Goal: Contribute content

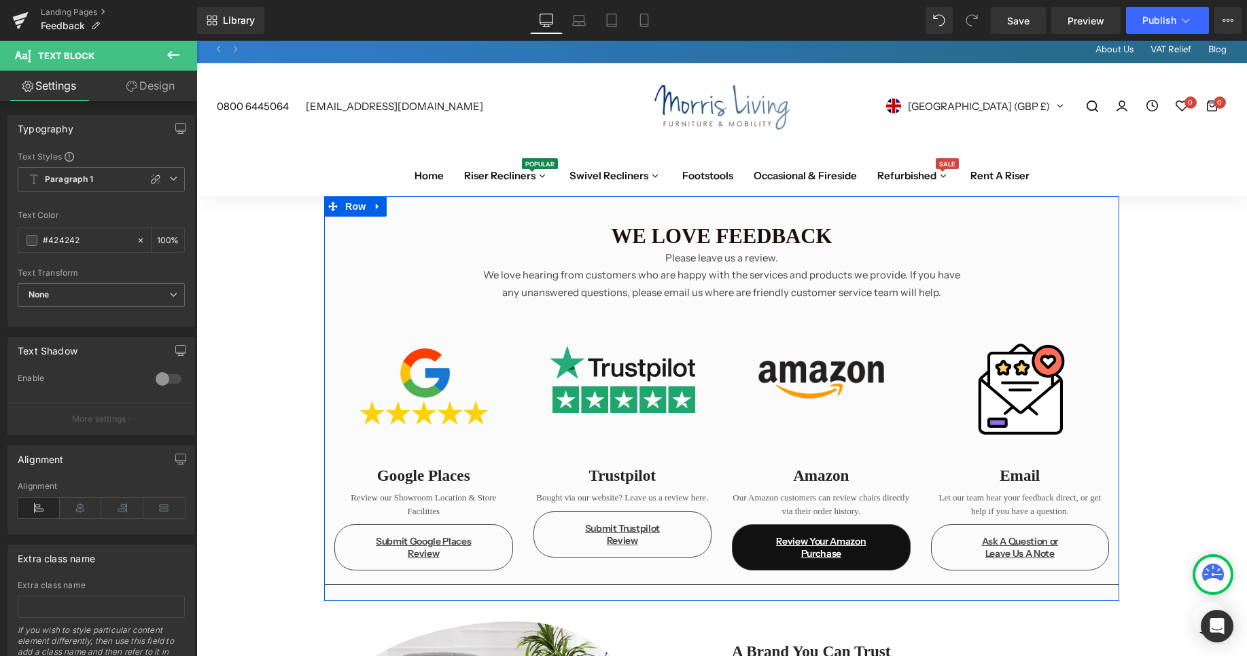
scroll to position [141, 0]
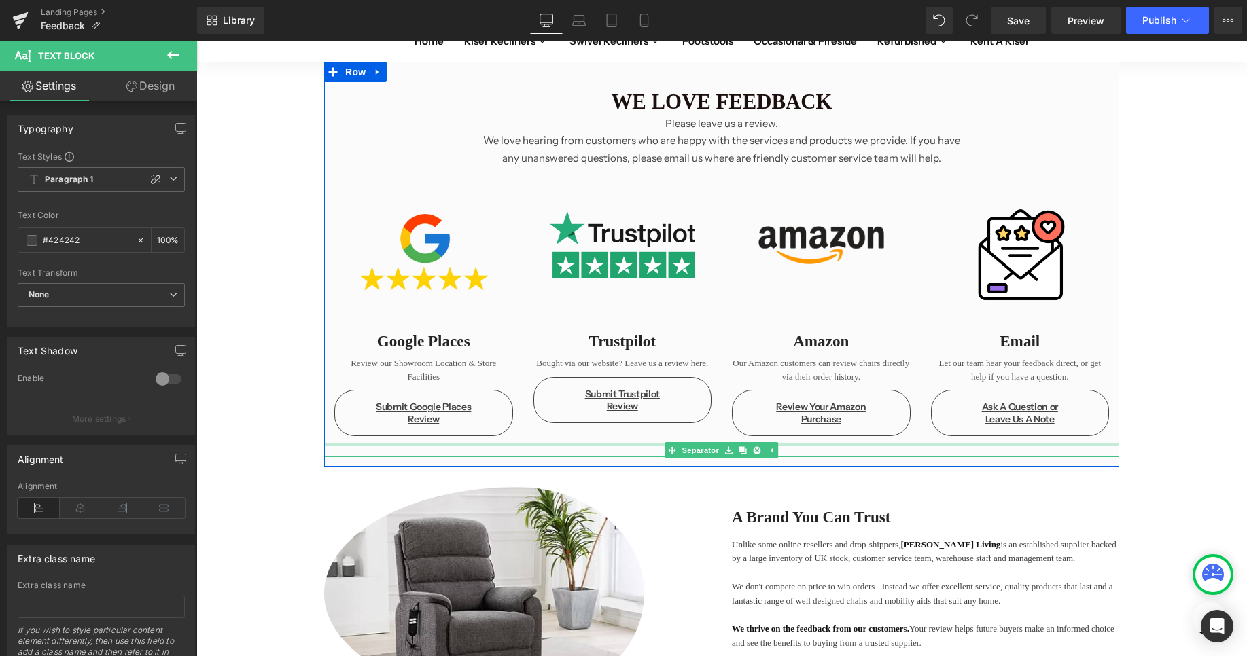
click at [842, 470] on div "We love feedback Please leave us a review. We love hearing from customers who a…" at bounding box center [721, 669] width 1050 height 1215
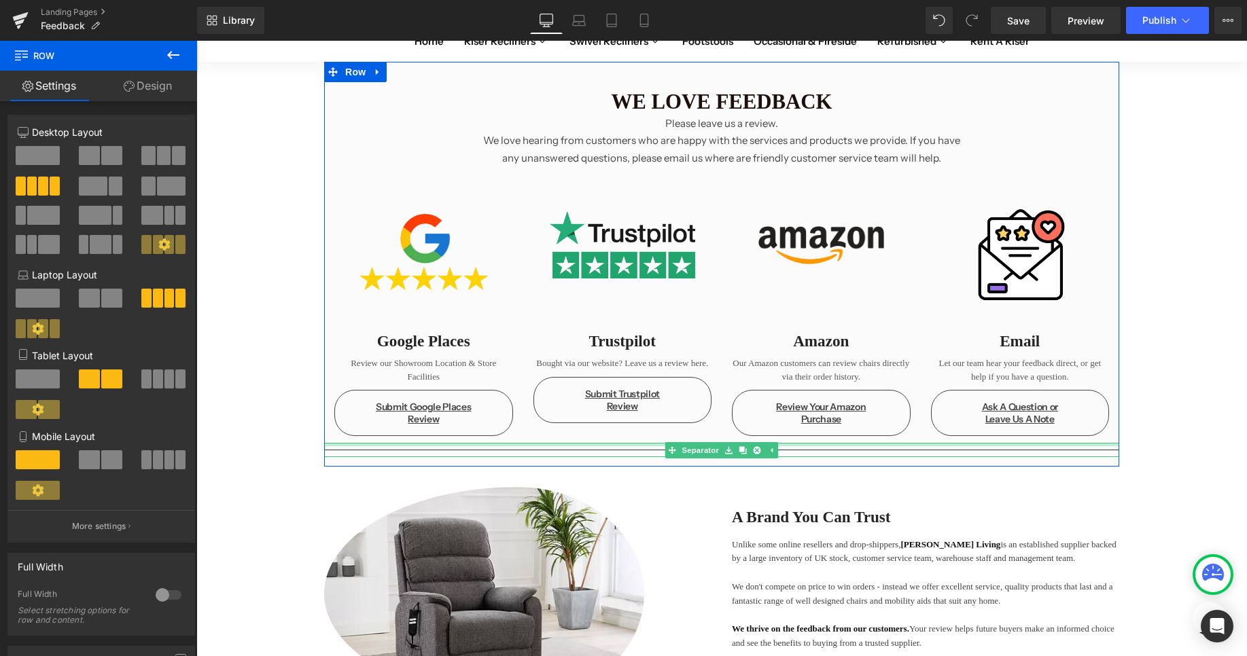
drag, startPoint x: 852, startPoint y: 444, endPoint x: 850, endPoint y: 490, distance: 45.6
click at [851, 457] on div "Separator" at bounding box center [721, 450] width 795 height 14
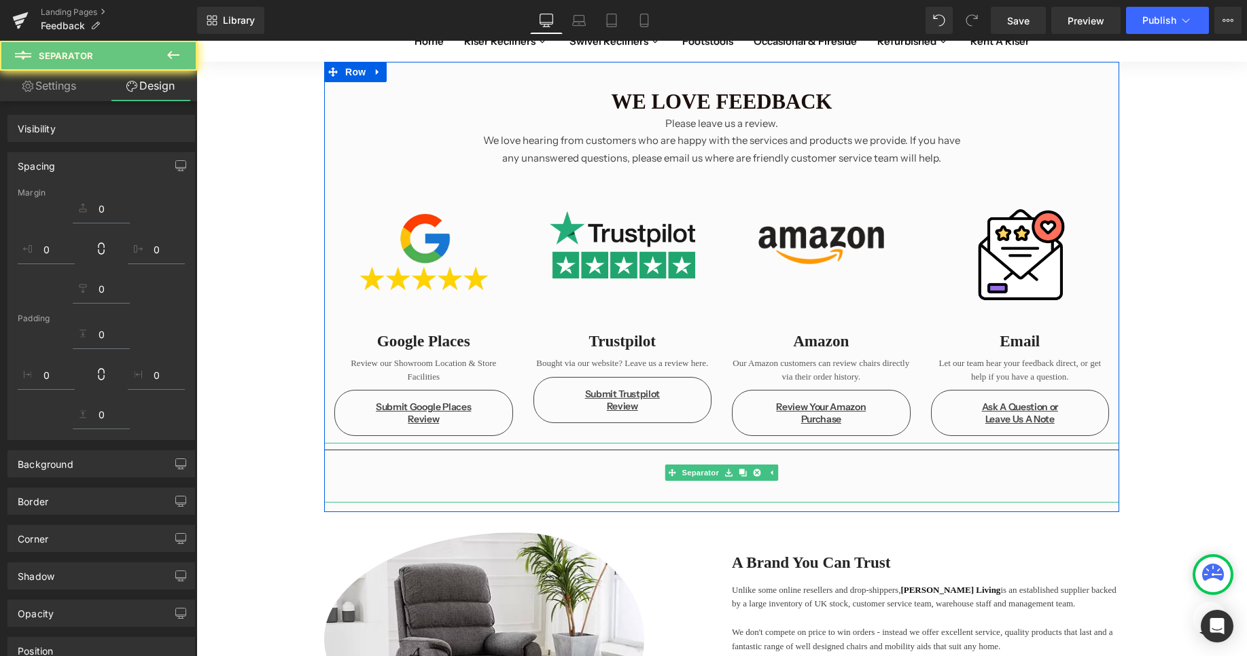
click at [891, 377] on div "Google Places Heading Review our Showroom Location & Store Facilities Text Bloc…" at bounding box center [721, 379] width 795 height 127
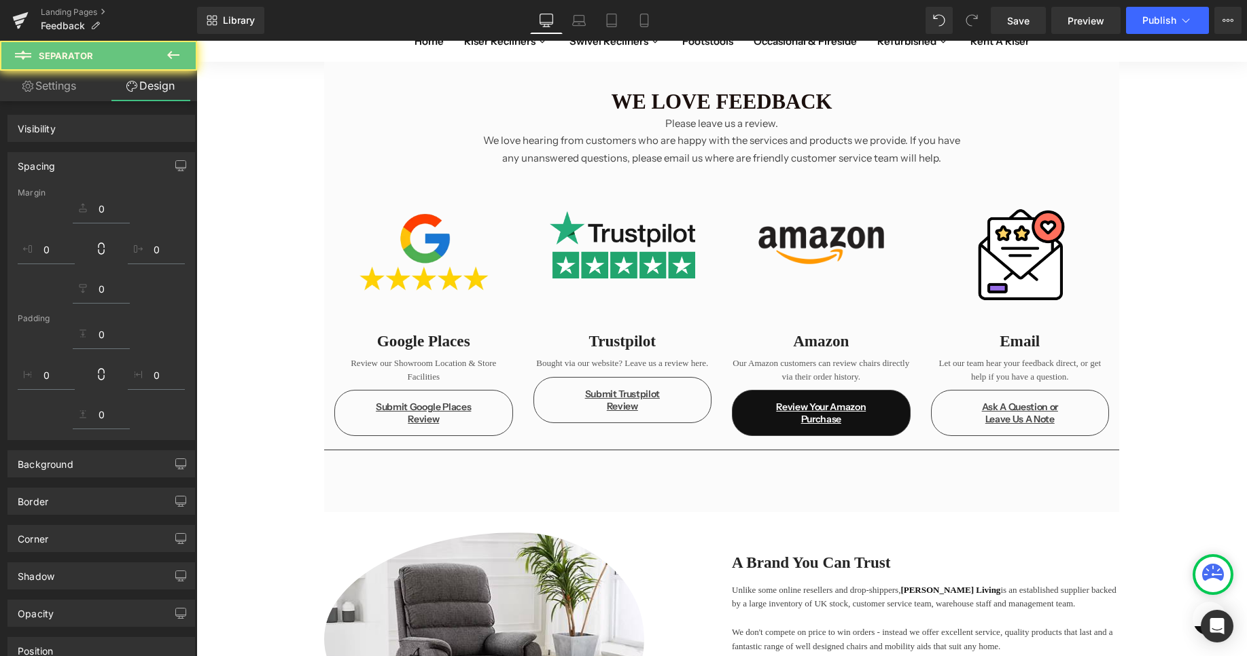
click at [1162, 533] on div "Image 99px A Brand You Can Trust Heading Unlike some online resellers and drop-…" at bounding box center [721, 639] width 1050 height 213
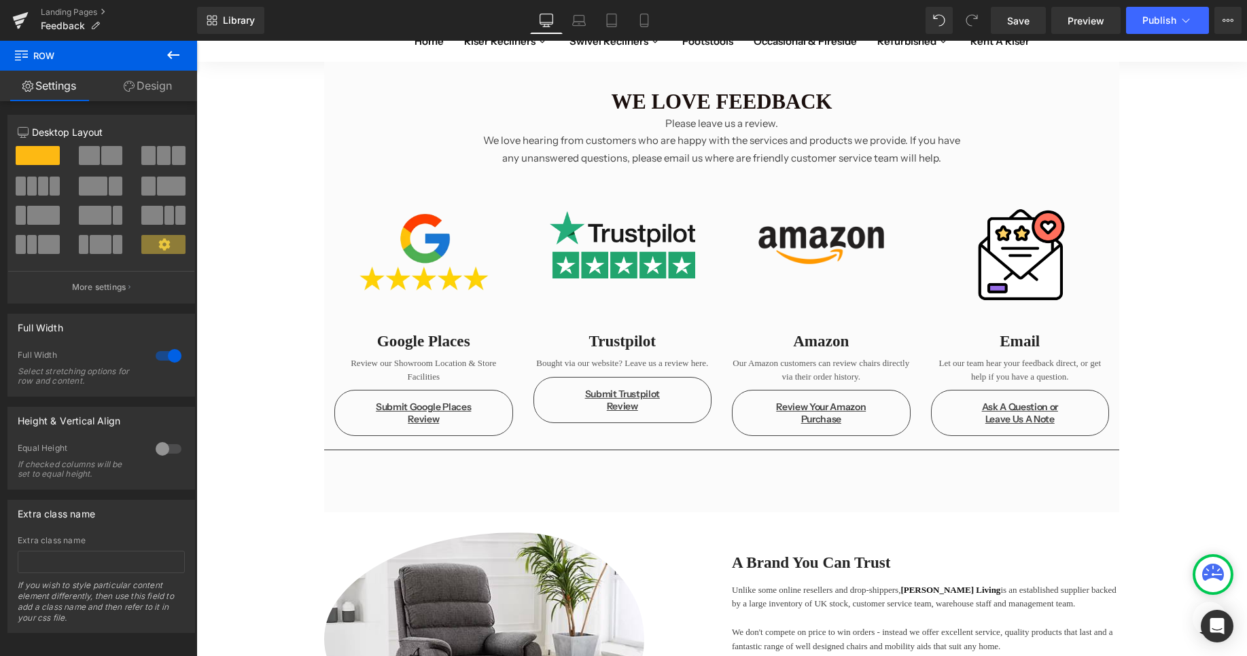
click at [931, 444] on div "Separator 67px" at bounding box center [721, 473] width 795 height 60
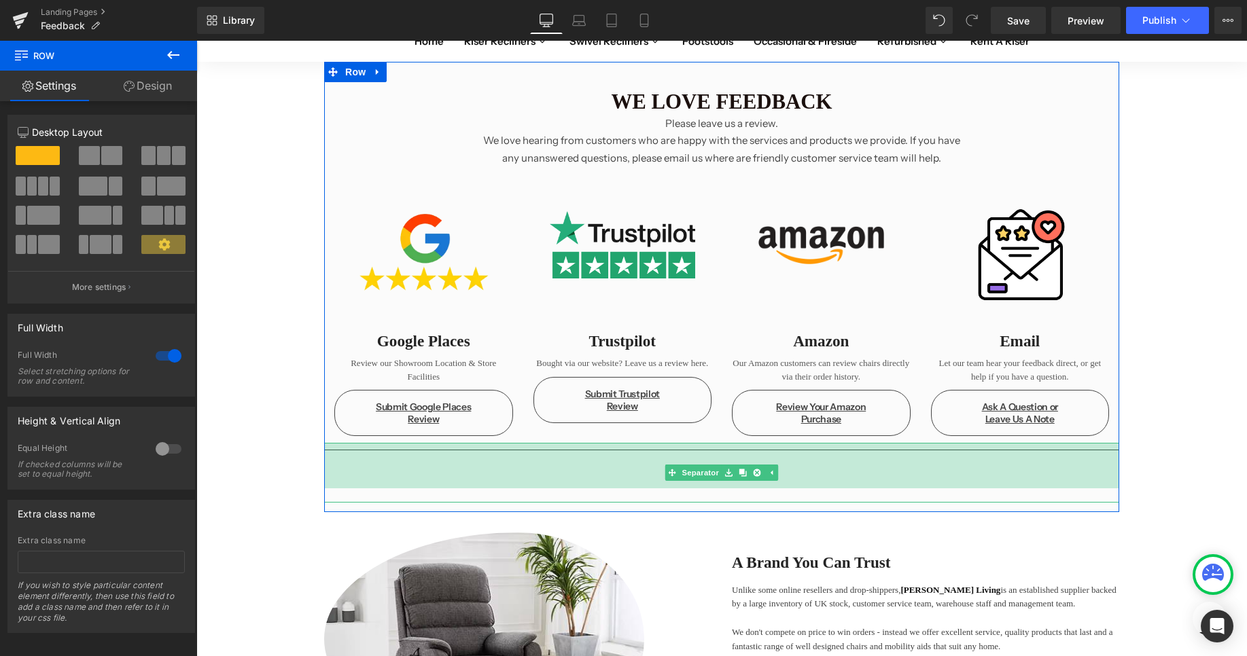
click at [934, 441] on div "Google Places Heading Review our Showroom Location & Store Facilities Text Bloc…" at bounding box center [721, 379] width 795 height 127
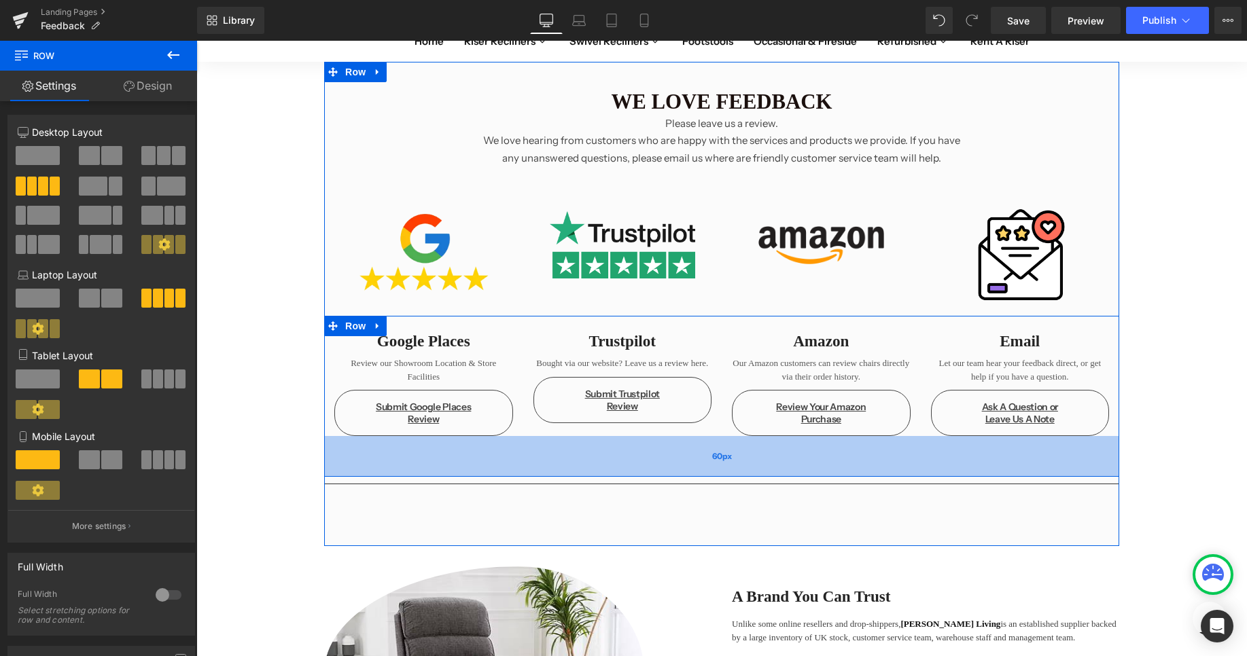
drag, startPoint x: 932, startPoint y: 438, endPoint x: 923, endPoint y: 472, distance: 35.1
click at [923, 472] on div "60px" at bounding box center [721, 456] width 795 height 41
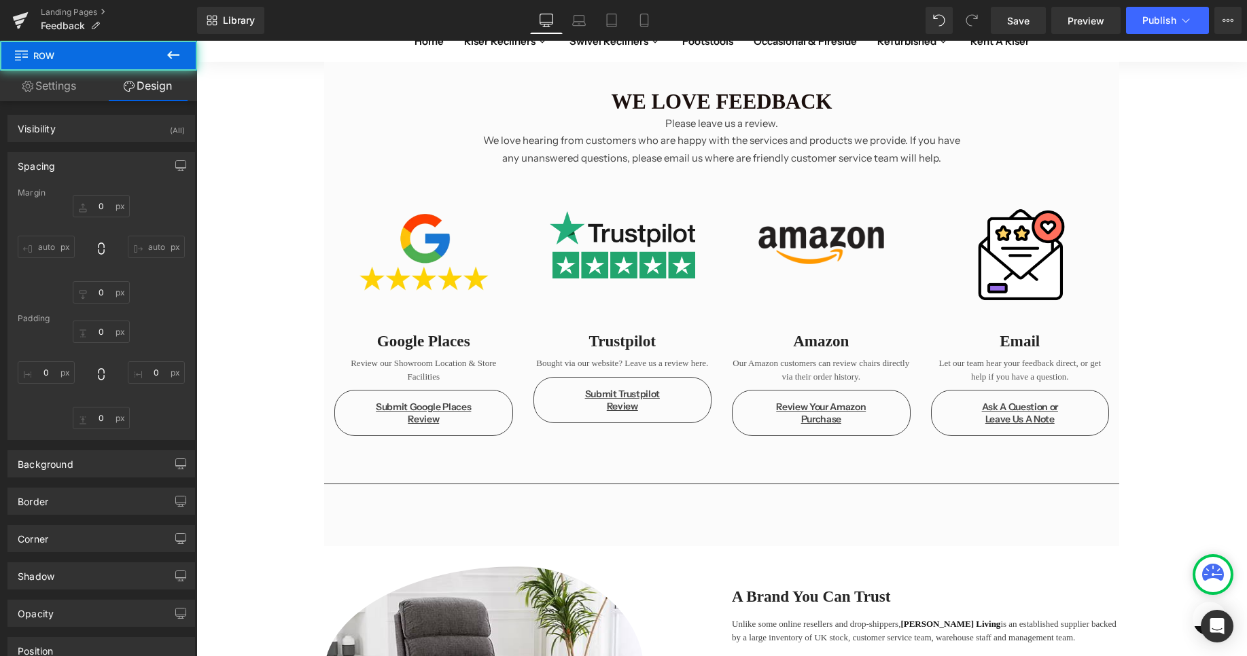
scroll to position [410, 0]
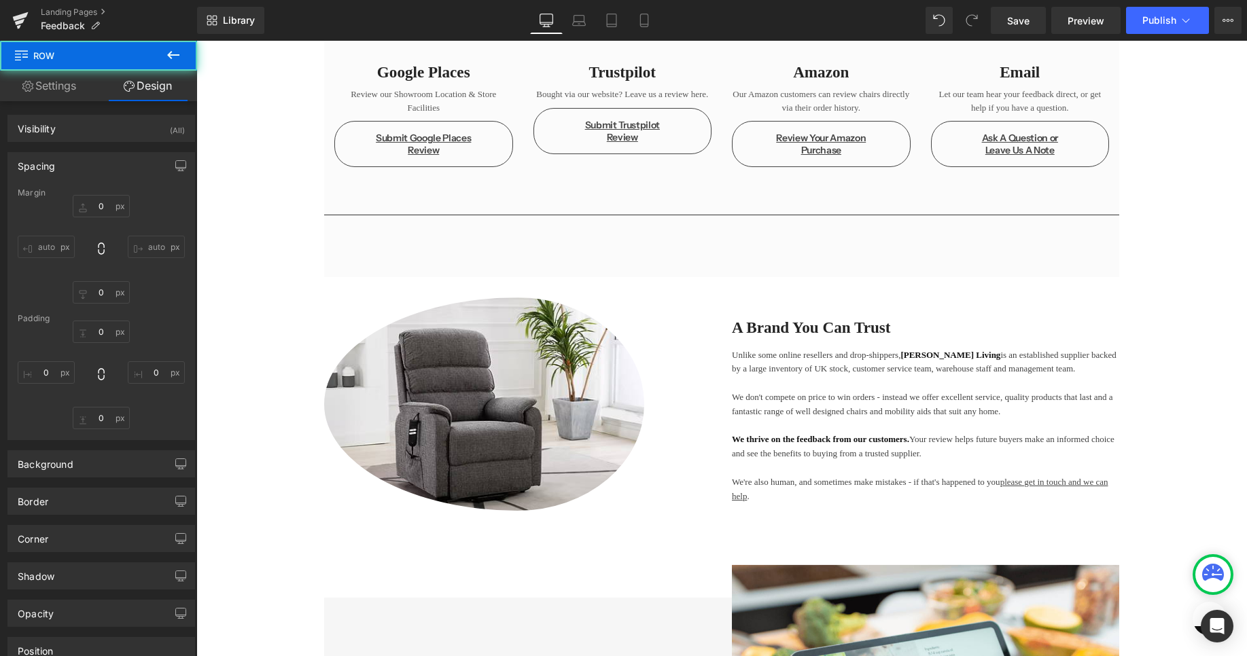
click at [541, 277] on div "Image 99px A Brand You Can Trust Heading Unlike some online resellers and drop-…" at bounding box center [721, 421] width 1050 height 288
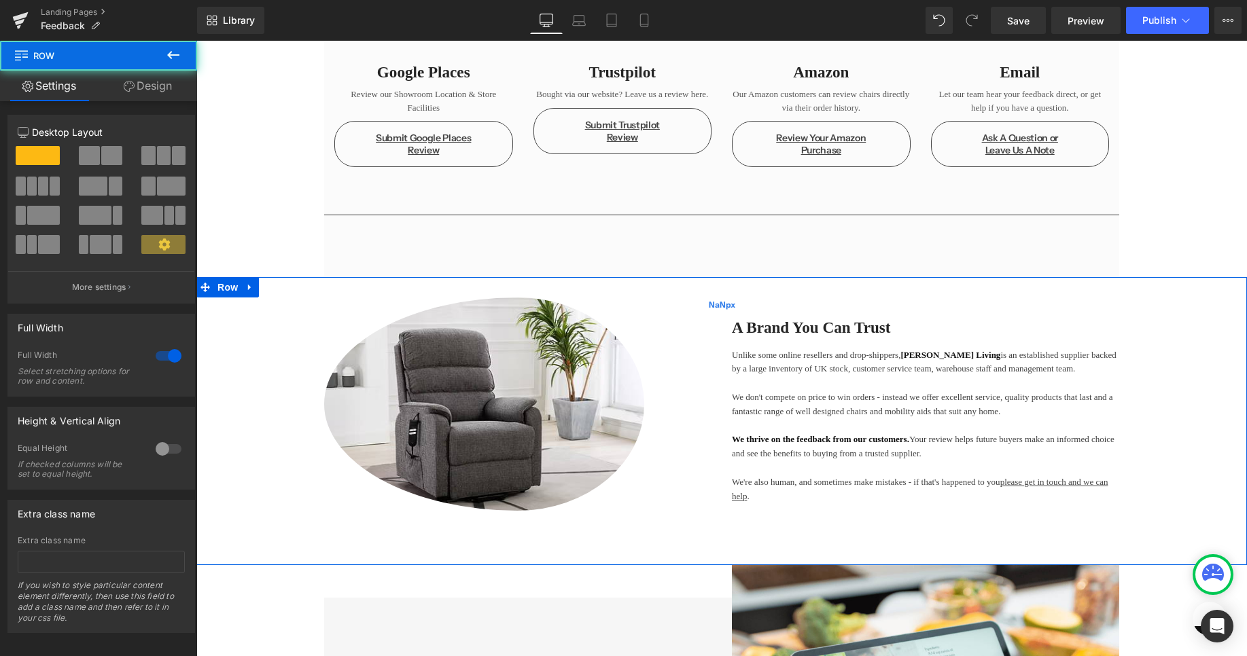
scroll to position [0, 0]
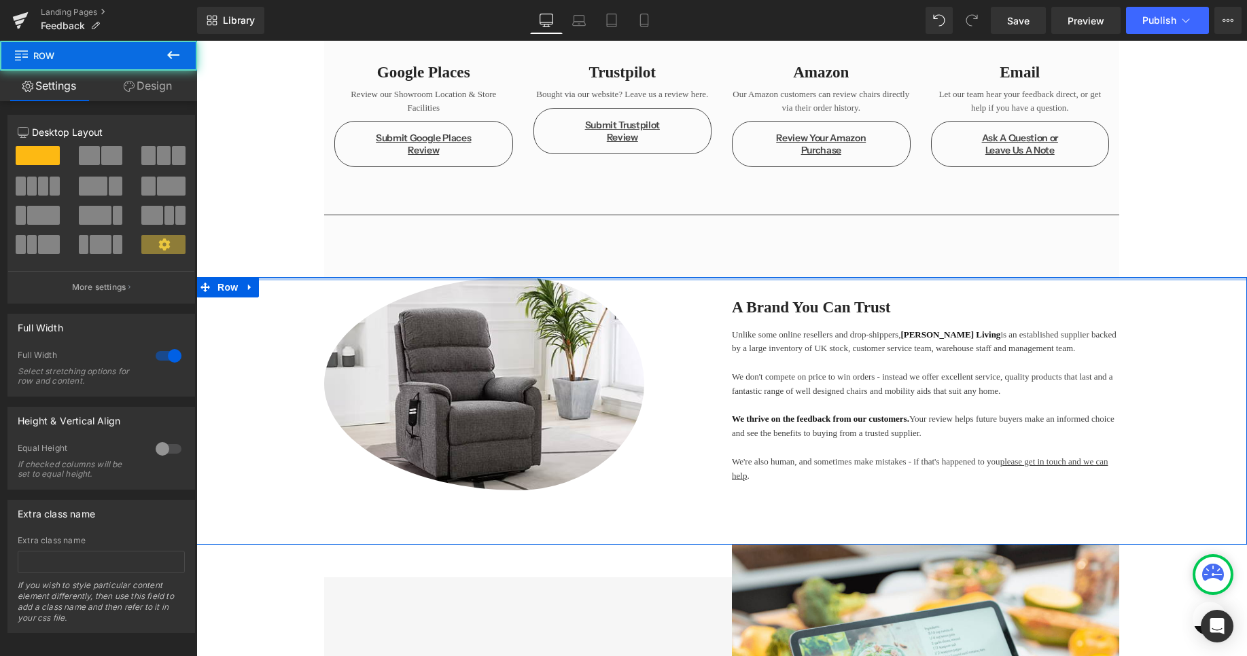
drag, startPoint x: 560, startPoint y: 277, endPoint x: 609, endPoint y: 250, distance: 56.6
click at [590, 229] on div "We love feedback Please leave us a review. We love hearing from customers who a…" at bounding box center [721, 430] width 1050 height 1274
click at [609, 250] on hr at bounding box center [721, 241] width 795 height 53
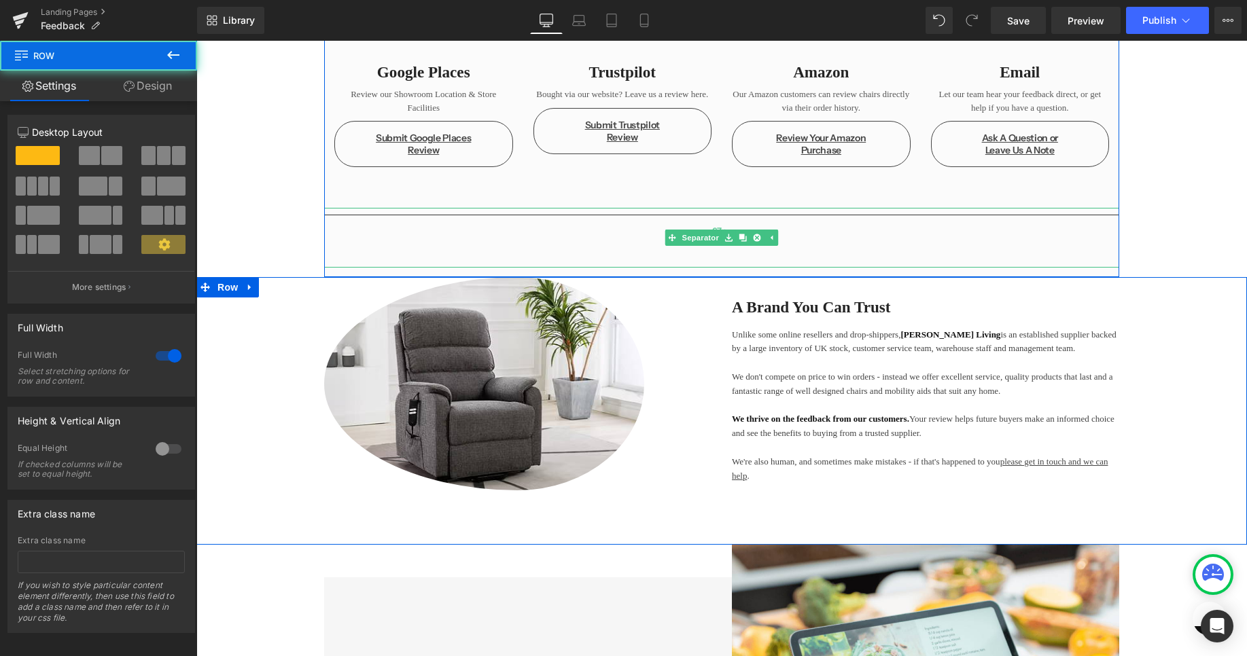
click at [645, 229] on div "67px" at bounding box center [721, 231] width 795 height 46
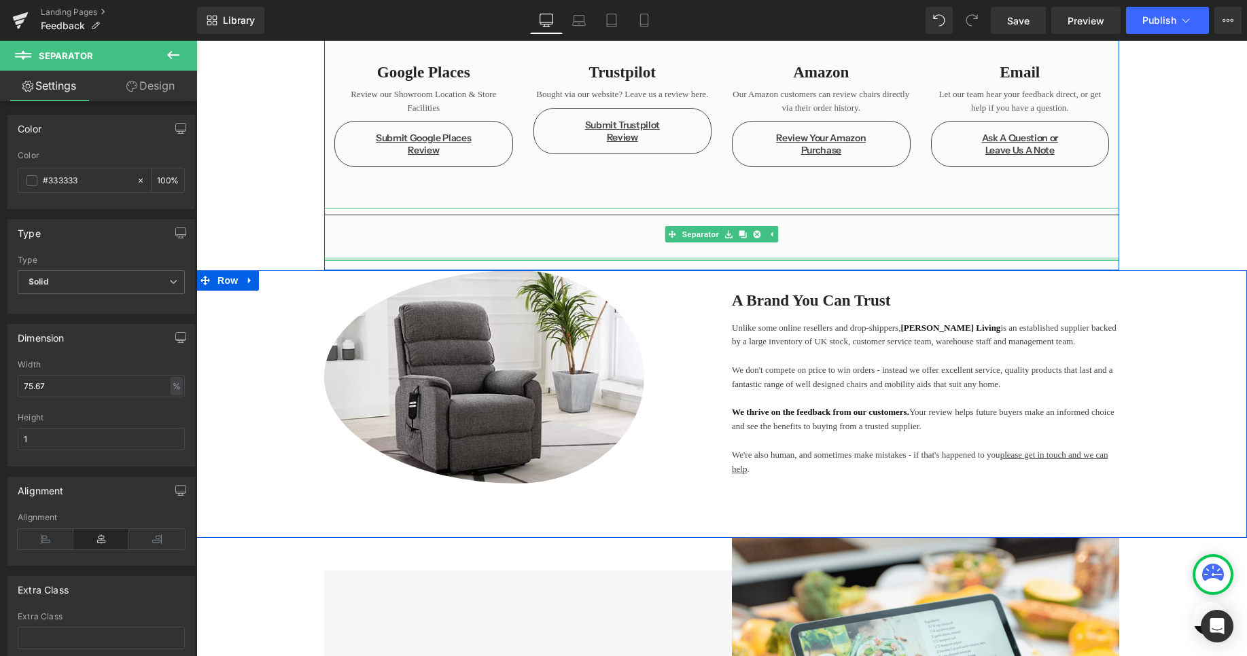
drag, startPoint x: 622, startPoint y: 264, endPoint x: 649, endPoint y: 209, distance: 60.5
click at [649, 209] on div "Separator 67px" at bounding box center [721, 234] width 795 height 53
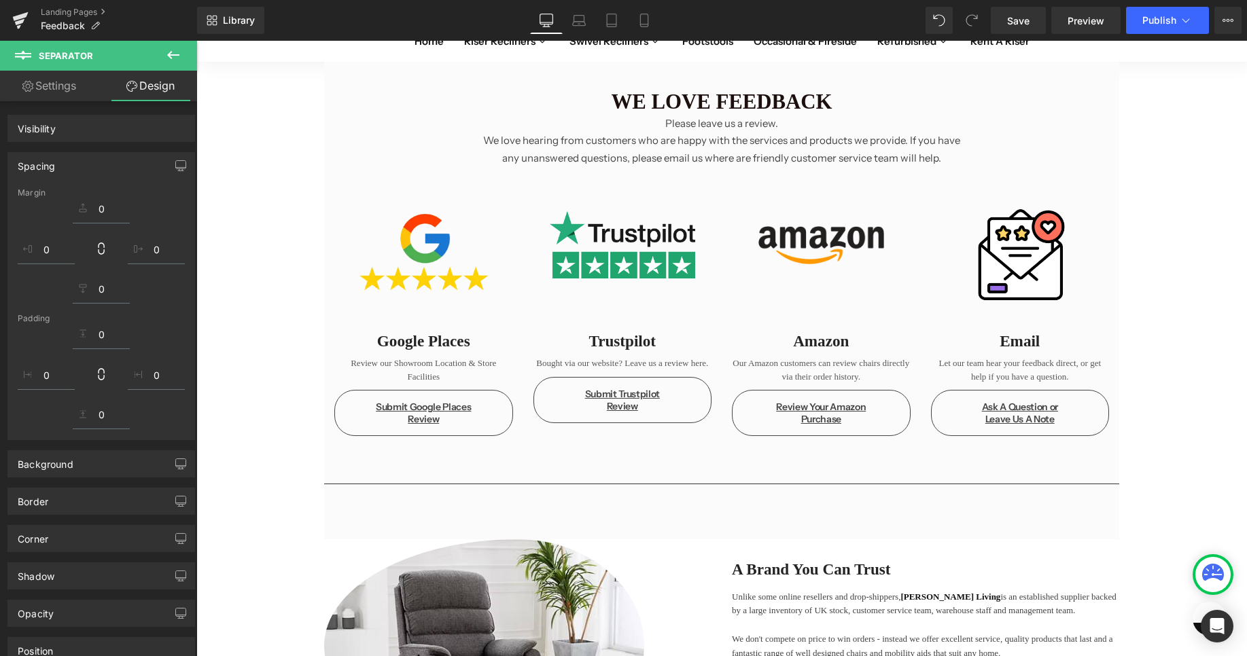
scroll to position [948, 0]
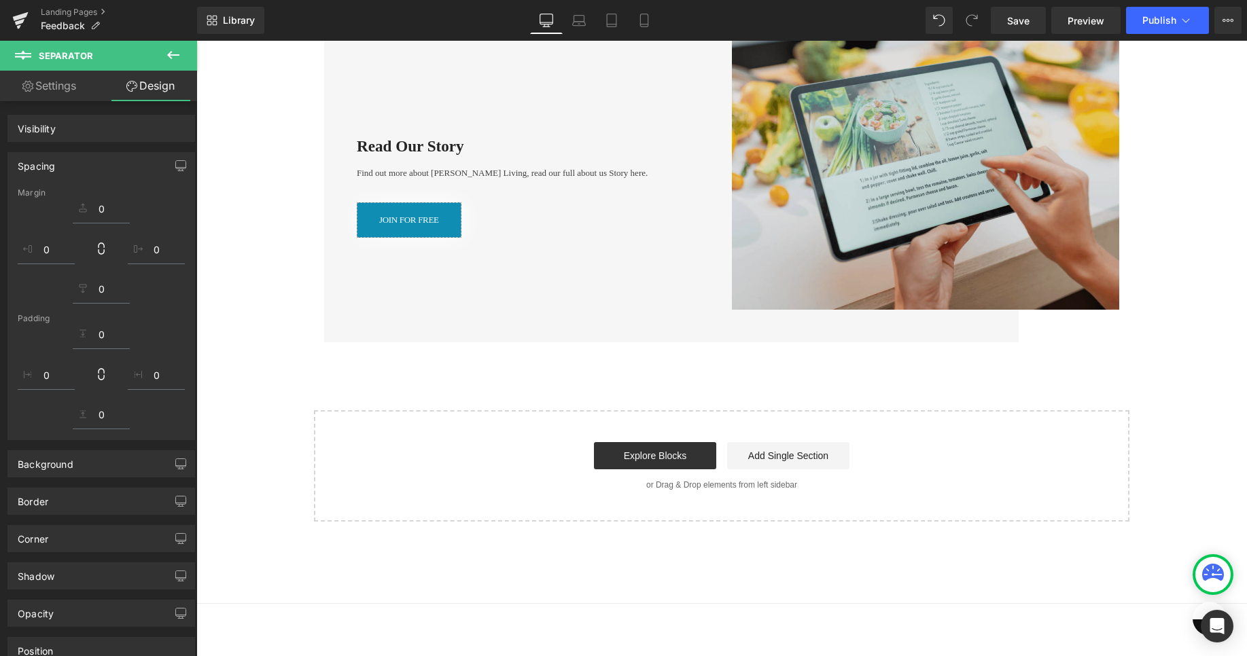
click at [922, 310] on img at bounding box center [925, 155] width 387 height 310
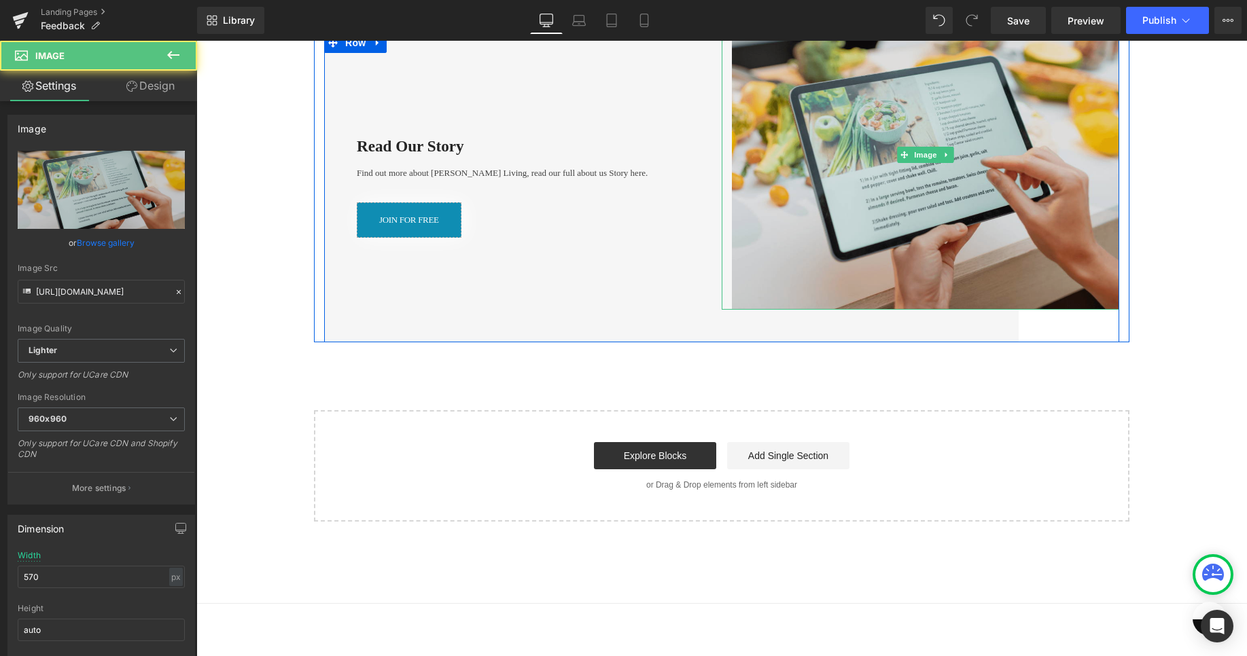
scroll to position [679, 0]
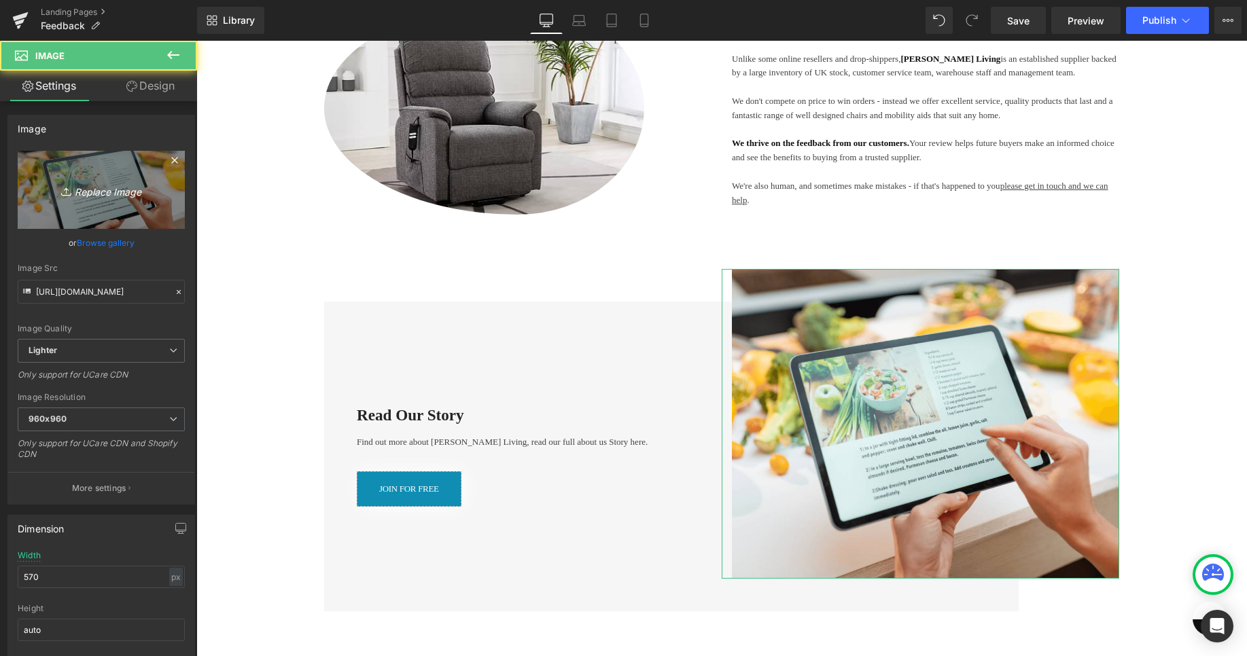
drag, startPoint x: 111, startPoint y: 182, endPoint x: 58, endPoint y: 192, distance: 53.2
click at [111, 182] on icon "Replace Image" at bounding box center [101, 189] width 109 height 17
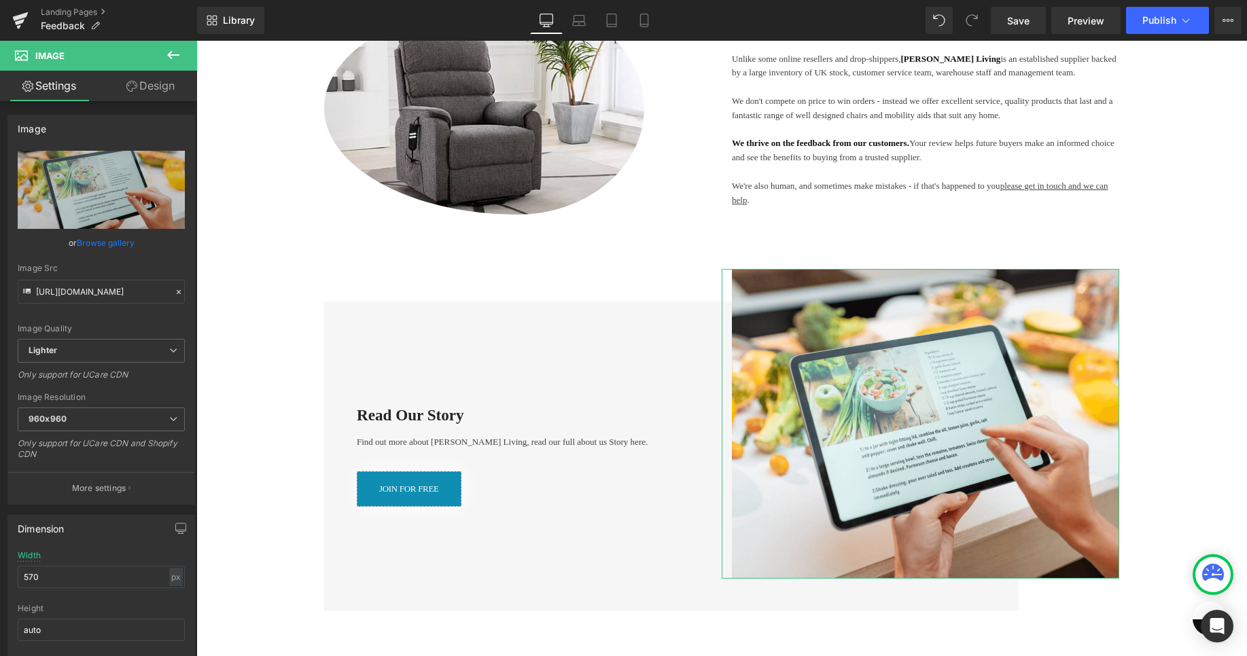
click at [94, 241] on link "Browse gallery" at bounding box center [106, 243] width 58 height 24
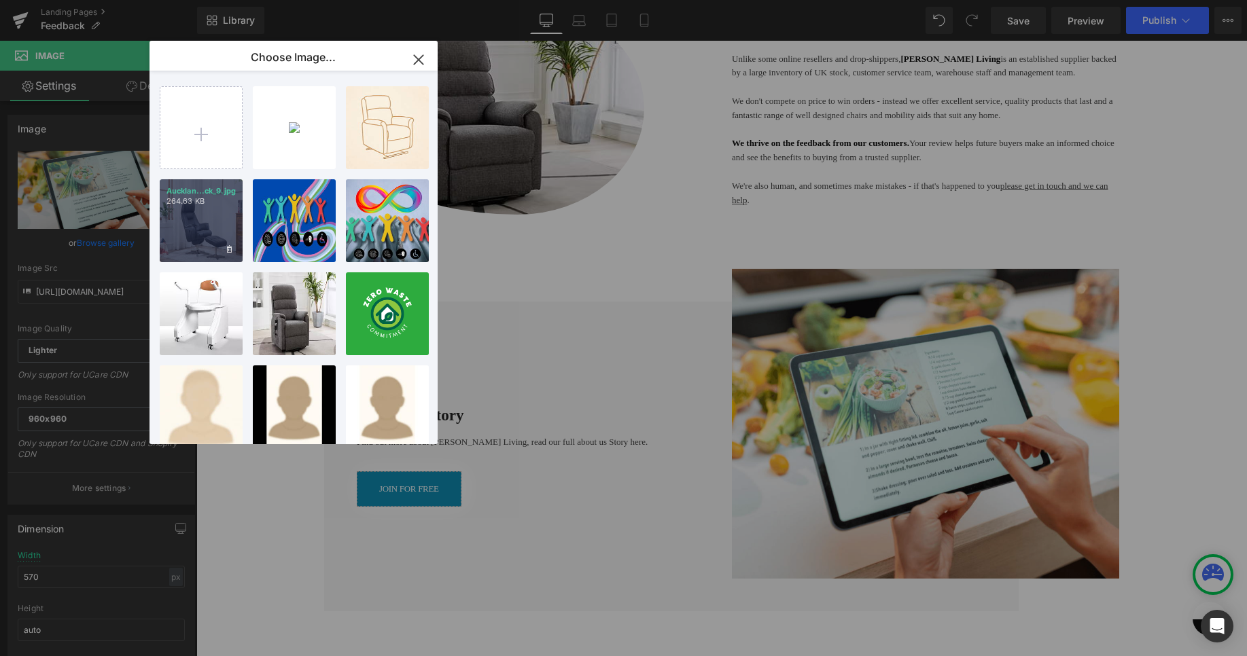
click at [191, 202] on p "264.63 KB" at bounding box center [200, 201] width 69 height 10
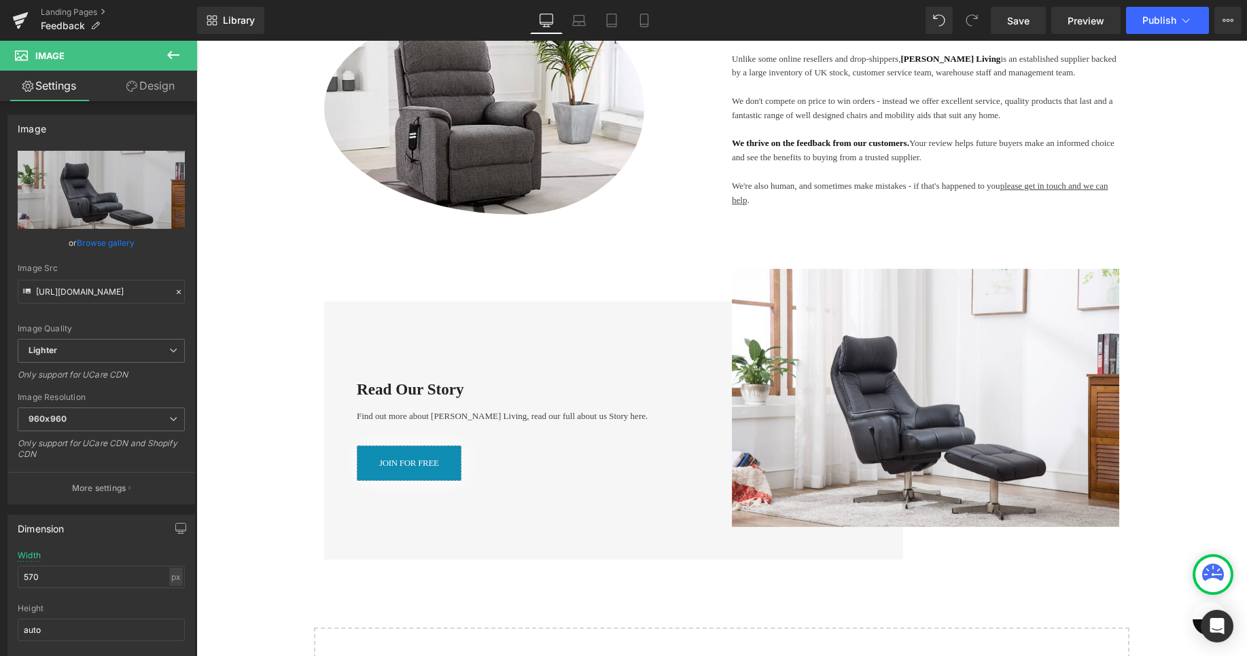
type input "[URL][DOMAIN_NAME]"
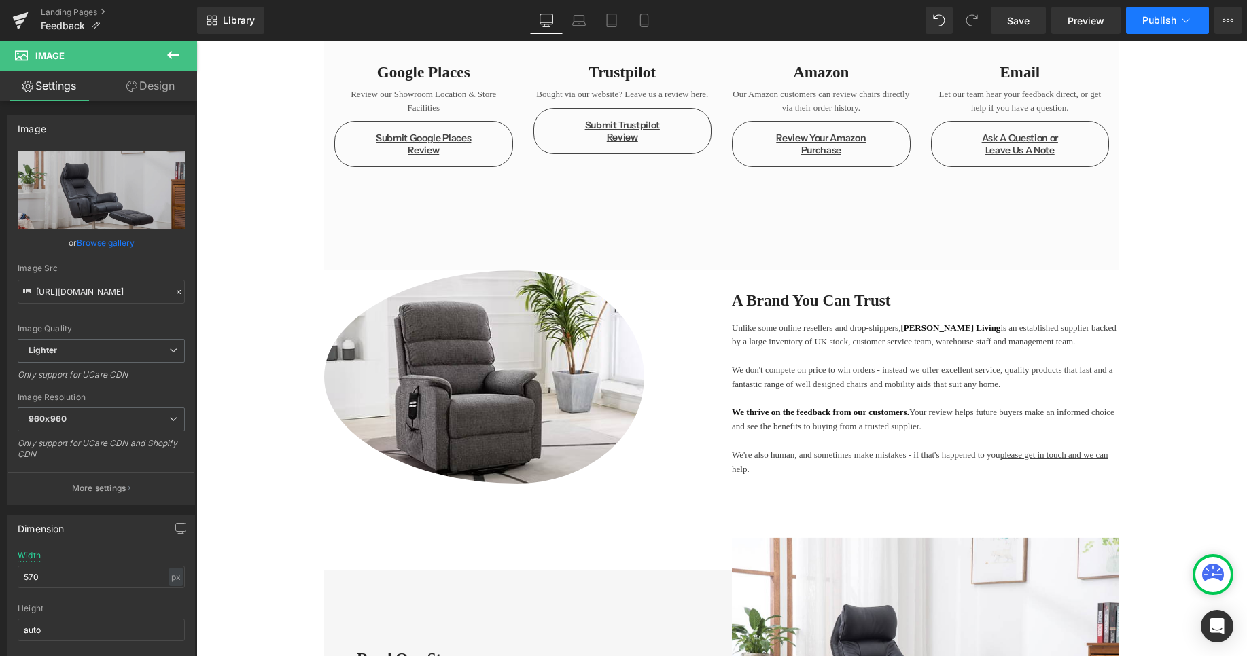
scroll to position [6, 0]
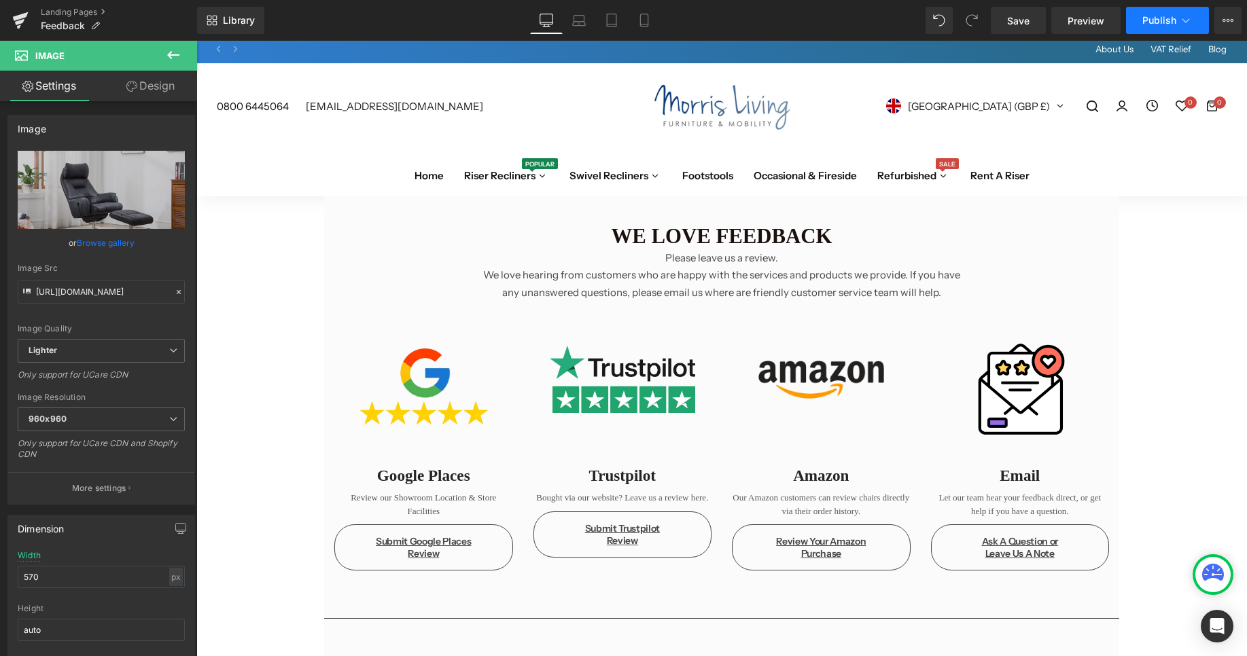
click at [1152, 21] on span "Publish" at bounding box center [1159, 20] width 34 height 11
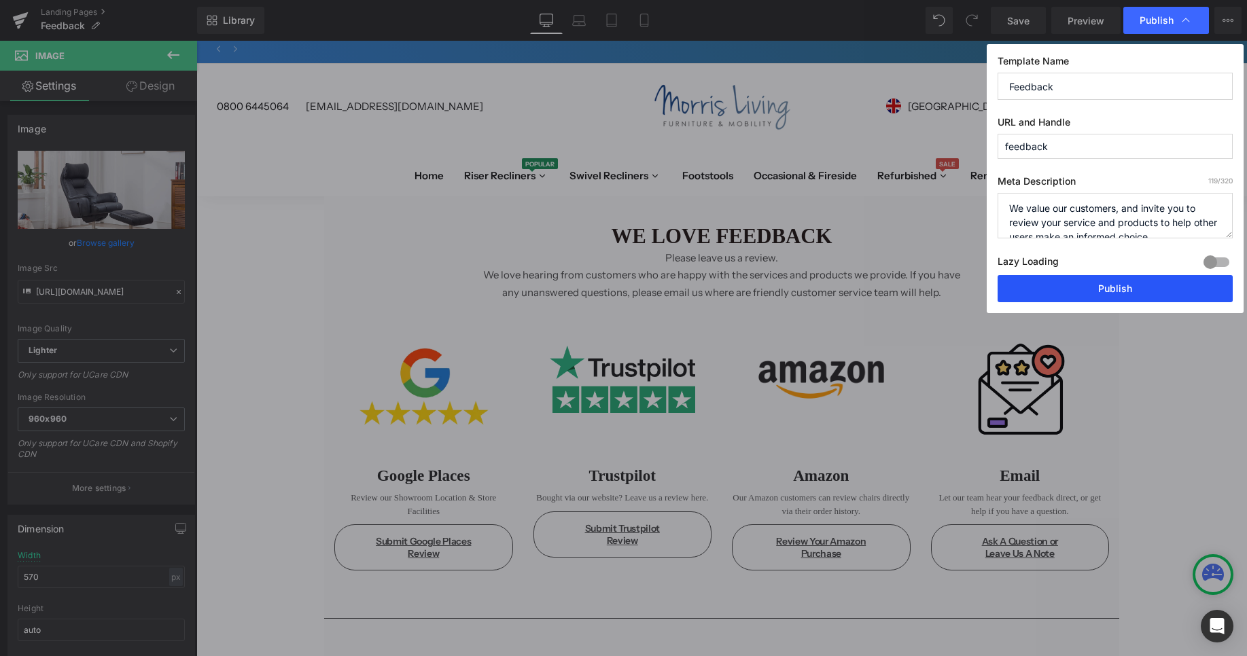
click at [1096, 283] on button "Publish" at bounding box center [1114, 288] width 235 height 27
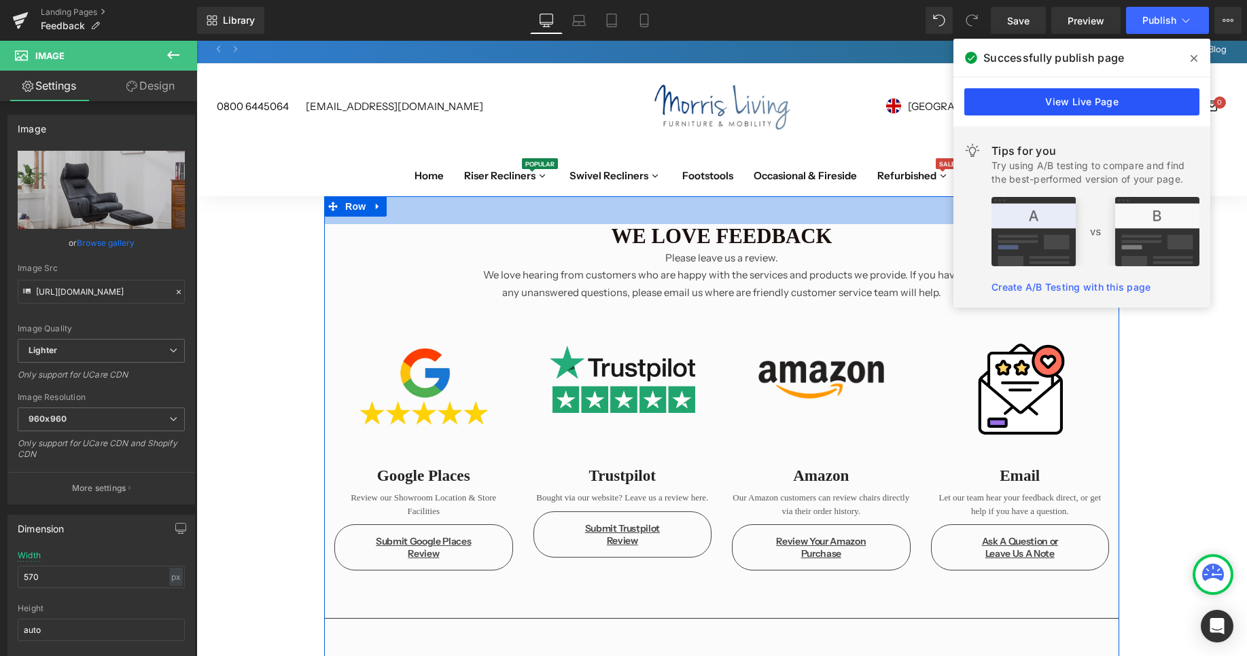
click at [1097, 96] on link "View Live Page" at bounding box center [1081, 101] width 235 height 27
